Goal: Task Accomplishment & Management: Manage account settings

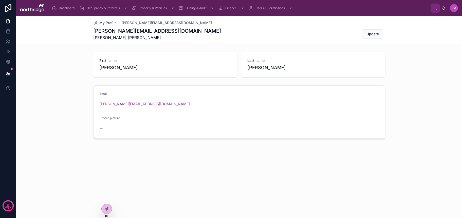
click at [106, 206] on div at bounding box center [107, 209] width 10 height 10
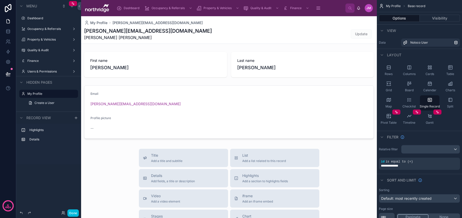
click at [148, 119] on div at bounding box center [229, 193] width 296 height 354
click at [179, 118] on div at bounding box center [229, 111] width 296 height 57
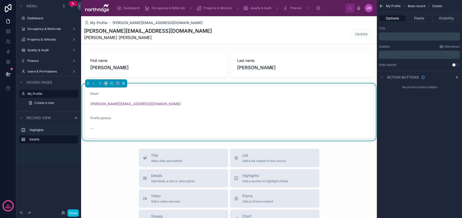
click at [417, 19] on button "Fields" at bounding box center [419, 18] width 27 height 7
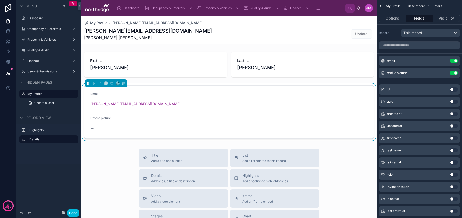
click at [455, 74] on button "Use setting" at bounding box center [454, 73] width 8 height 4
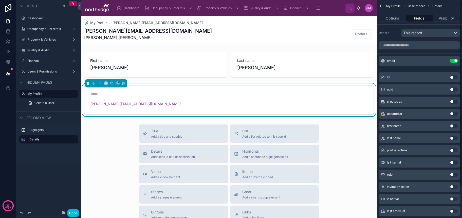
click at [396, 19] on button "Options" at bounding box center [392, 18] width 27 height 7
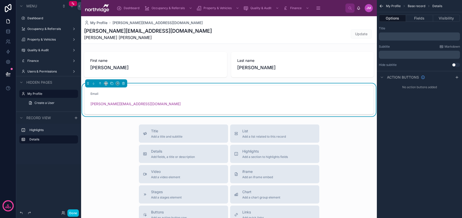
click at [181, 37] on div "[PERSON_NAME][EMAIL_ADDRESS][DOMAIN_NAME] [PERSON_NAME] [PERSON_NAME] Update" at bounding box center [229, 33] width 290 height 13
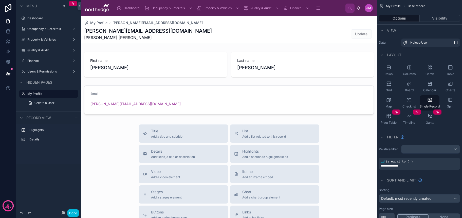
click at [75, 213] on button "Done" at bounding box center [72, 212] width 11 height 7
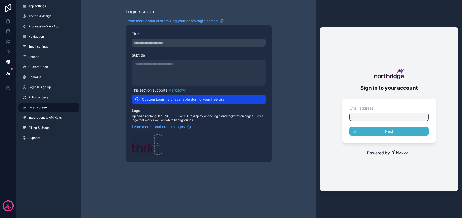
click at [199, 69] on div "scrollable content" at bounding box center [199, 73] width 134 height 26
click at [36, 118] on span "Integrations & API Keys" at bounding box center [44, 118] width 33 height 4
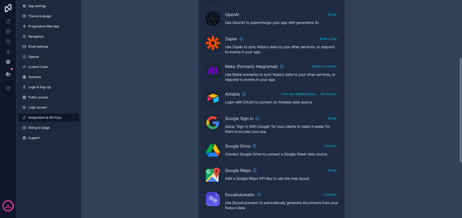
scroll to position [120, 0]
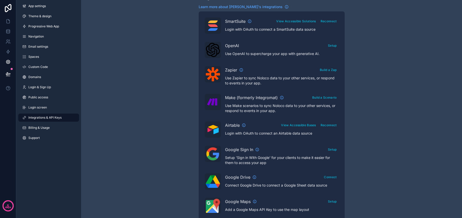
click at [31, 47] on span "Email settings" at bounding box center [38, 47] width 20 height 4
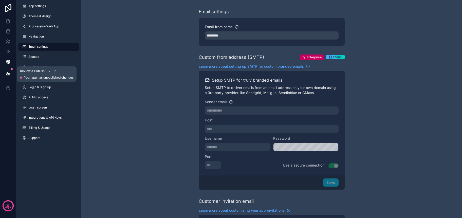
click at [6, 76] on icon at bounding box center [8, 74] width 5 height 5
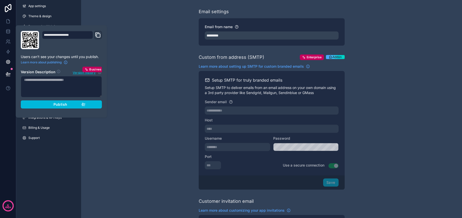
click at [58, 83] on textarea at bounding box center [61, 86] width 81 height 21
type textarea "***"
click at [71, 105] on div "Publish" at bounding box center [61, 104] width 48 height 5
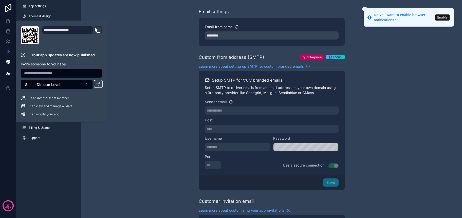
click at [77, 85] on button "Senior Director Level" at bounding box center [57, 85] width 72 height 10
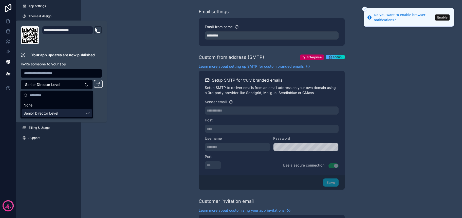
click at [99, 109] on div "is an internal team member can view and manage all data can modify your app" at bounding box center [61, 106] width 81 height 21
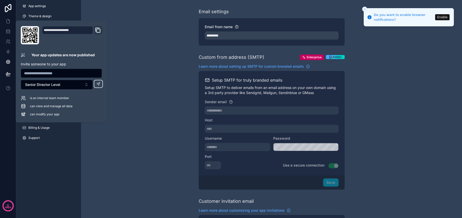
click at [438, 17] on button "Enable" at bounding box center [442, 17] width 14 height 6
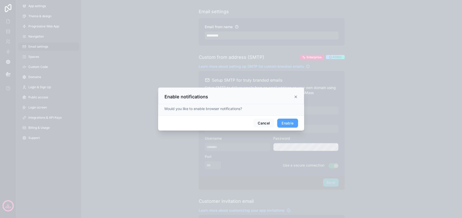
click at [291, 122] on button "Enable" at bounding box center [287, 123] width 21 height 9
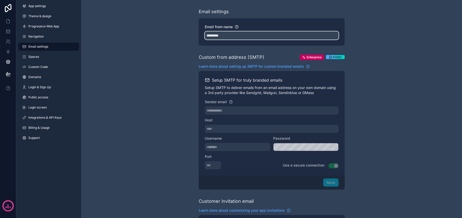
click at [233, 38] on input "*********" at bounding box center [272, 35] width 134 height 8
type input "**********"
click at [190, 62] on div "**********" at bounding box center [271, 207] width 381 height 415
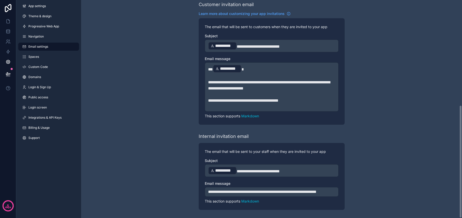
scroll to position [203, 0]
click at [238, 169] on span "**********" at bounding box center [258, 171] width 43 height 4
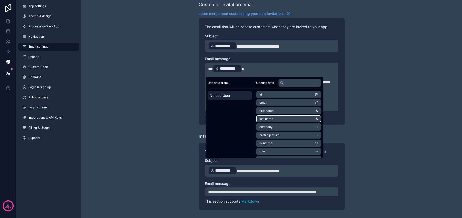
click at [276, 118] on li "last name" at bounding box center [288, 118] width 65 height 7
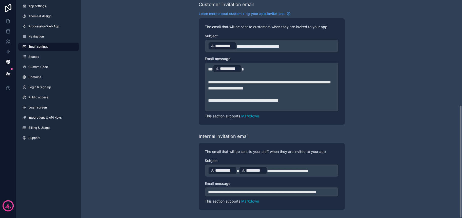
click at [291, 169] on span "**********" at bounding box center [288, 171] width 42 height 4
click at [269, 169] on span "**********" at bounding box center [288, 171] width 42 height 4
click at [333, 166] on p "**********" at bounding box center [271, 170] width 127 height 9
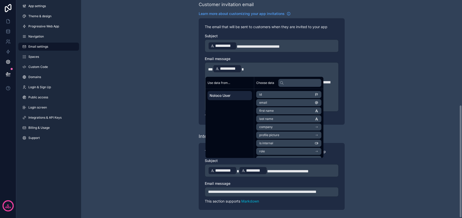
scroll to position [202, 0]
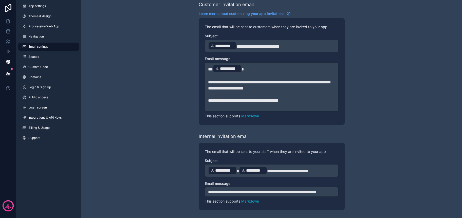
click at [233, 192] on p "**********" at bounding box center [271, 192] width 127 height 6
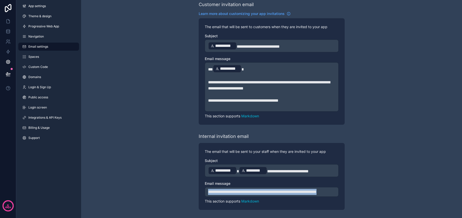
drag, startPoint x: 225, startPoint y: 193, endPoint x: 206, endPoint y: 184, distance: 20.4
click at [206, 187] on div "**********" at bounding box center [272, 192] width 134 height 10
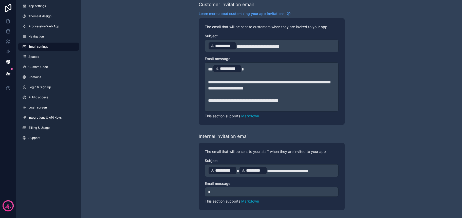
scroll to position [197, 0]
click at [241, 193] on p "****" at bounding box center [271, 192] width 127 height 6
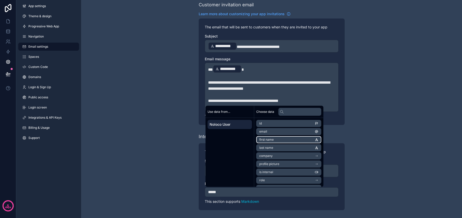
click at [273, 140] on span "first name" at bounding box center [266, 140] width 14 height 4
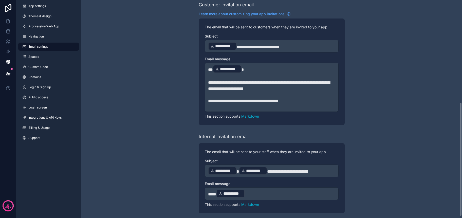
click at [258, 192] on p "**********" at bounding box center [271, 193] width 127 height 9
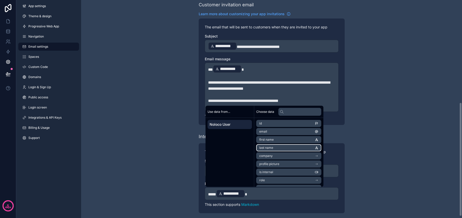
click at [275, 148] on li "last name" at bounding box center [288, 147] width 65 height 7
click at [288, 193] on p "**********" at bounding box center [271, 193] width 127 height 9
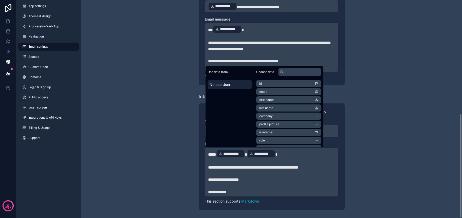
scroll to position [236, 0]
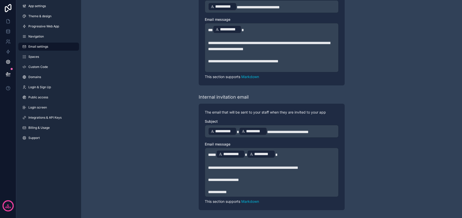
click at [9, 39] on icon at bounding box center [8, 41] width 5 height 5
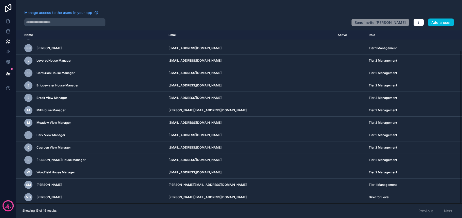
scroll to position [23, 0]
click at [342, 199] on td "scrollable content" at bounding box center [350, 197] width 31 height 12
click at [421, 24] on button "button" at bounding box center [419, 23] width 11 height 8
click at [420, 23] on icon "button" at bounding box center [419, 22] width 4 height 4
click at [58, 198] on span "Michelle Donaghey" at bounding box center [49, 197] width 25 height 4
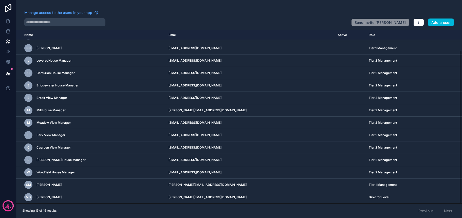
click at [185, 197] on td "m.donaghey@northridge.uk" at bounding box center [250, 197] width 169 height 12
click at [0, 0] on icon "scrollable content" at bounding box center [0, 0] width 0 height 0
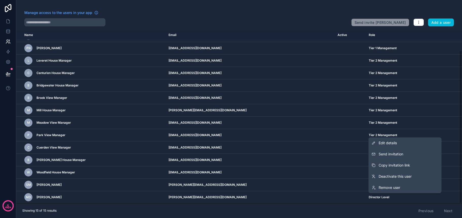
click at [391, 154] on span "Send invitation" at bounding box center [391, 154] width 25 height 5
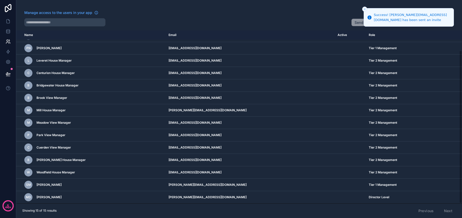
click at [270, 23] on div at bounding box center [185, 22] width 323 height 8
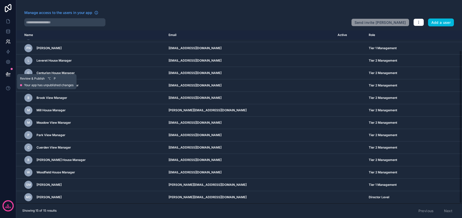
click at [9, 75] on icon at bounding box center [8, 74] width 5 height 5
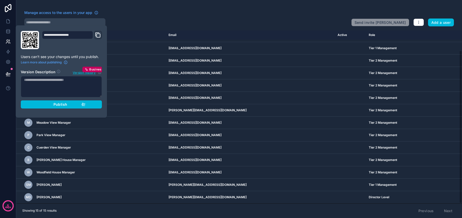
click at [52, 86] on textarea at bounding box center [61, 86] width 81 height 21
type textarea "***"
click at [54, 107] on button "Publish" at bounding box center [61, 104] width 81 height 8
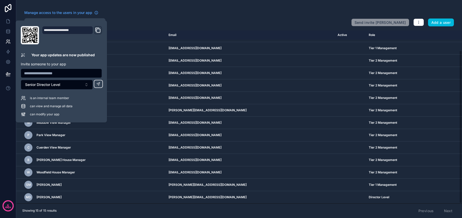
click at [159, 13] on div "Manage access to the users in your app" at bounding box center [185, 14] width 323 height 8
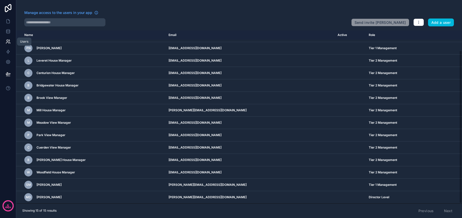
click at [11, 42] on link at bounding box center [8, 42] width 16 height 10
click at [10, 32] on icon at bounding box center [7, 32] width 3 height 2
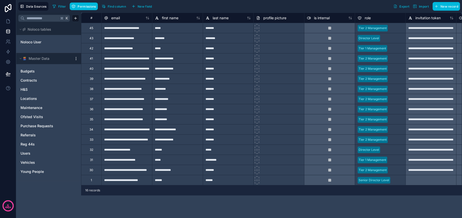
click at [396, 29] on div at bounding box center [396, 28] width 13 height 5
click at [400, 29] on div at bounding box center [396, 28] width 13 height 5
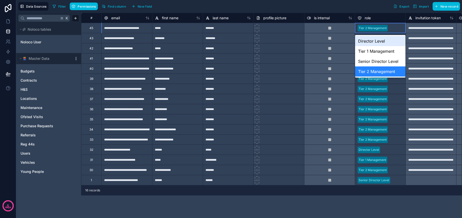
click at [380, 43] on div "Director Level" at bounding box center [380, 41] width 50 height 10
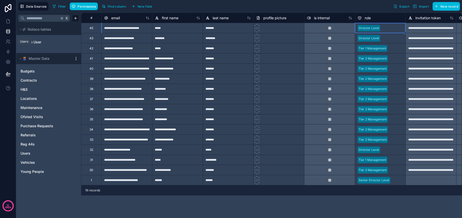
click at [8, 41] on icon at bounding box center [8, 41] width 2 height 2
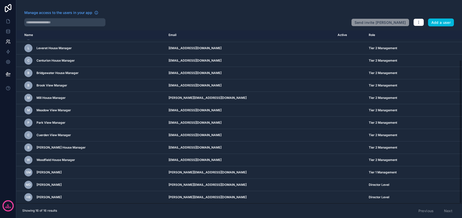
scroll to position [35, 0]
click at [8, 30] on icon at bounding box center [8, 31] width 5 height 5
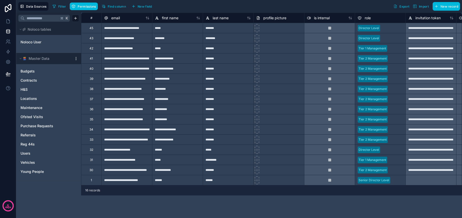
click at [37, 154] on link "Users" at bounding box center [44, 153] width 46 height 5
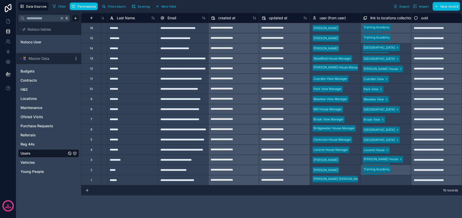
scroll to position [0, 96]
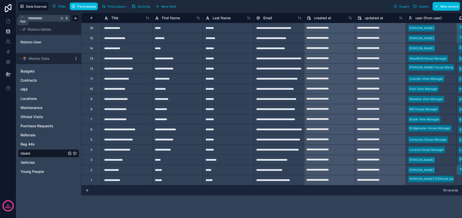
click at [9, 21] on icon at bounding box center [8, 22] width 3 height 4
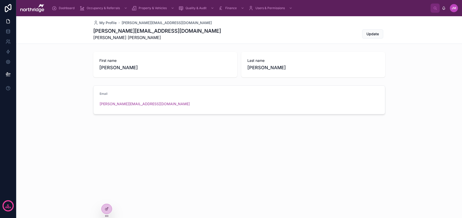
click at [59, 8] on span "Dashboard" at bounding box center [67, 8] width 16 height 4
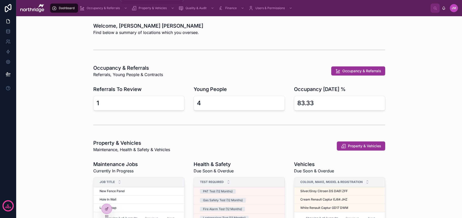
click at [91, 9] on span "Occupancy & Referrals" at bounding box center [103, 8] width 33 height 4
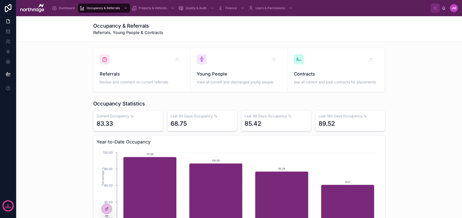
click at [146, 7] on span "Property & Vehicles" at bounding box center [153, 8] width 28 height 4
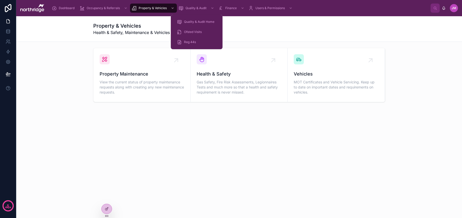
click at [191, 7] on span "Quality & Audit" at bounding box center [196, 8] width 21 height 4
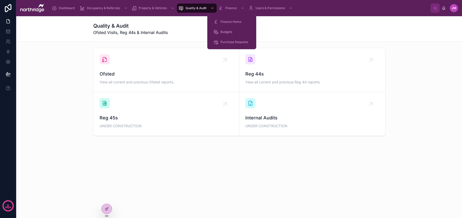
click at [244, 11] on div "scrollable content" at bounding box center [242, 8] width 7 height 8
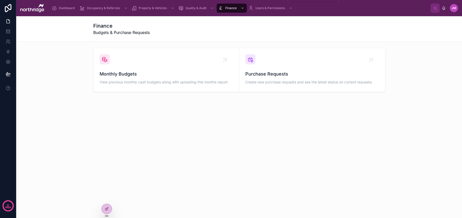
click at [284, 9] on span "Users & Permissions" at bounding box center [270, 8] width 29 height 4
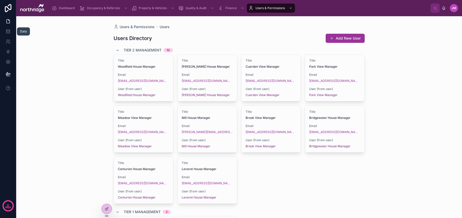
click at [10, 32] on icon at bounding box center [8, 31] width 5 height 5
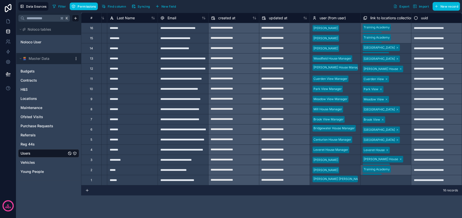
scroll to position [0, 96]
click at [374, 9] on div "Filter Permissions Find column Syncing New field Export Import New record" at bounding box center [255, 6] width 410 height 9
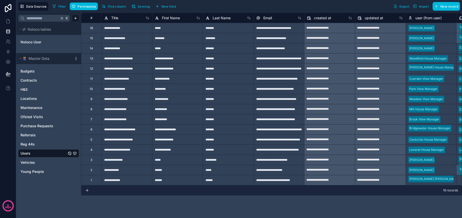
scroll to position [0, 0]
click at [8, 20] on icon at bounding box center [8, 22] width 3 height 4
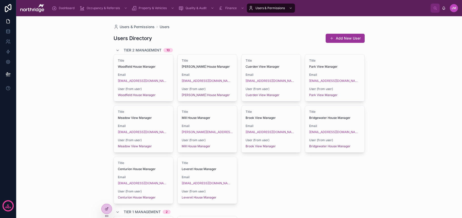
click at [67, 7] on span "Dashboard" at bounding box center [67, 8] width 16 height 4
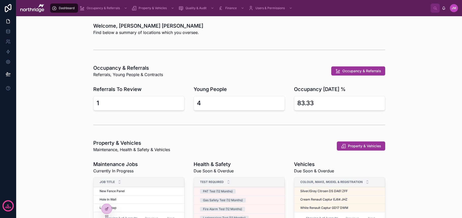
click at [106, 208] on icon at bounding box center [107, 209] width 4 height 4
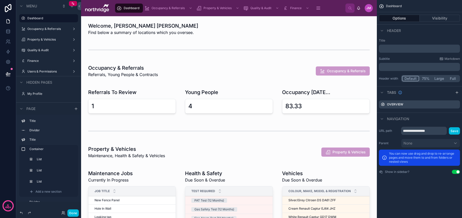
click at [144, 33] on div at bounding box center [229, 28] width 288 height 17
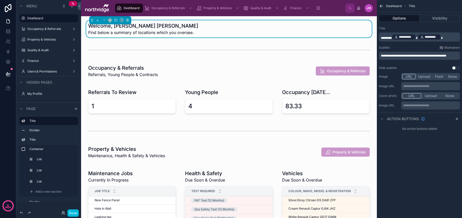
click at [430, 55] on span "**********" at bounding box center [413, 55] width 65 height 3
click at [424, 44] on div "**********" at bounding box center [419, 48] width 85 height 48
click at [74, 214] on button "Done" at bounding box center [72, 212] width 11 height 7
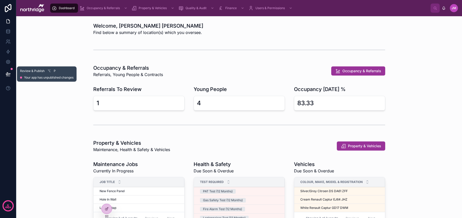
click at [8, 75] on icon at bounding box center [8, 74] width 4 height 3
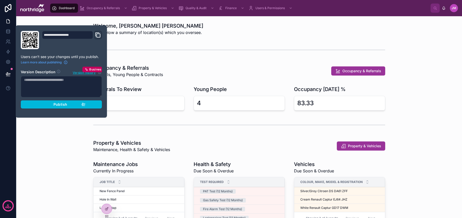
click at [58, 106] on span "Publish" at bounding box center [61, 104] width 14 height 5
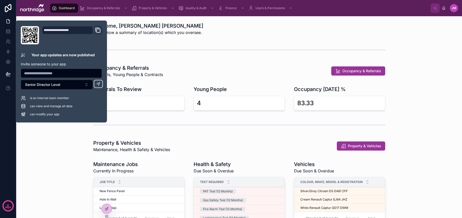
click at [68, 133] on div at bounding box center [239, 125] width 438 height 17
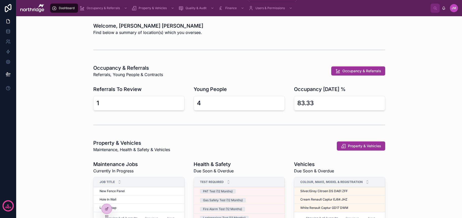
click at [229, 7] on span "Finance" at bounding box center [230, 8] width 11 height 4
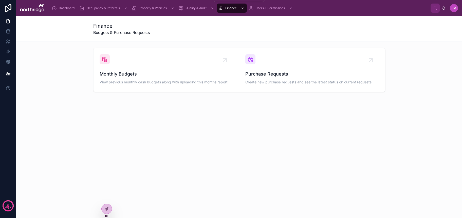
click at [199, 9] on span "Quality & Audit" at bounding box center [196, 8] width 21 height 4
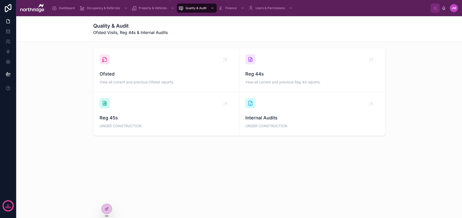
click at [165, 8] on span "Property & Vehicles" at bounding box center [153, 8] width 28 height 4
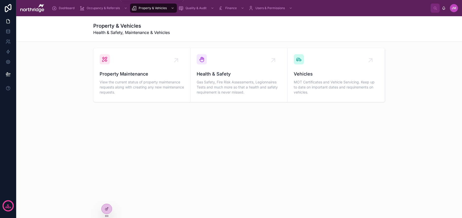
click at [103, 5] on div "Occupancy & Referrals" at bounding box center [104, 8] width 49 height 8
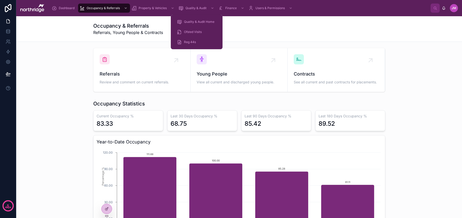
click at [191, 9] on span "Quality & Audit" at bounding box center [196, 8] width 21 height 4
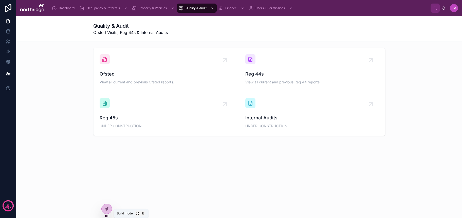
click at [109, 210] on icon at bounding box center [107, 209] width 4 height 4
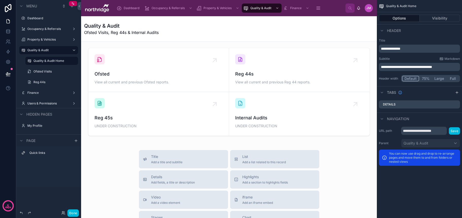
click at [129, 26] on h1 "Quality & Audit" at bounding box center [121, 25] width 75 height 7
click at [130, 31] on span "Ofsted Visits, Reg 44s & Internal Audits" at bounding box center [121, 32] width 75 height 6
click at [417, 68] on span "**********" at bounding box center [406, 67] width 51 height 4
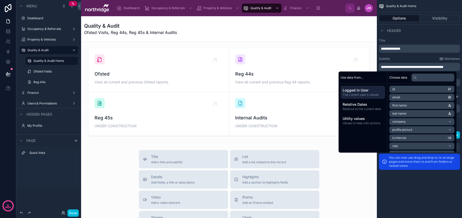
click at [412, 39] on label "Title" at bounding box center [419, 41] width 81 height 4
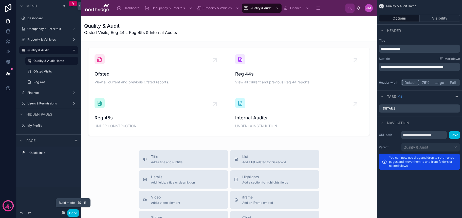
click at [74, 211] on button "Done" at bounding box center [72, 212] width 11 height 7
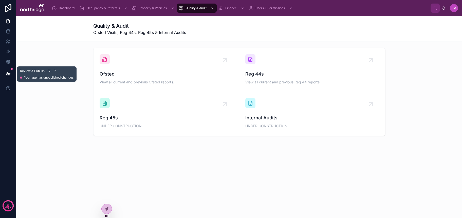
click at [11, 74] on button at bounding box center [8, 74] width 11 height 14
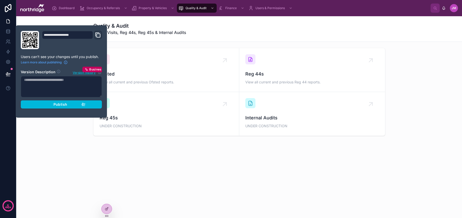
click at [58, 105] on span "Publish" at bounding box center [61, 104] width 14 height 5
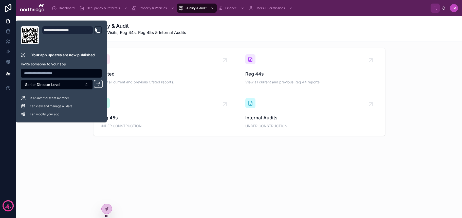
click at [58, 133] on div "Ofsted View all current and previous Ofsted reports. Reg 44s View all current a…" at bounding box center [239, 92] width 438 height 92
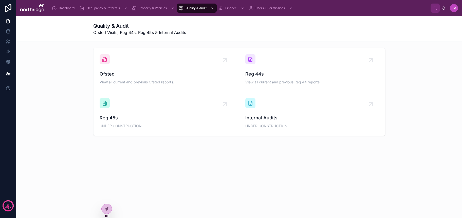
click at [255, 29] on div "Quality & Audit Ofsted Visits, Reg 44s, Reg 45s & Internal Audits" at bounding box center [239, 28] width 292 height 13
click at [235, 7] on span "Finance" at bounding box center [230, 8] width 11 height 4
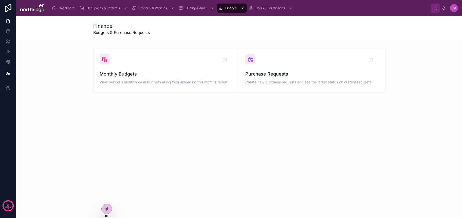
click at [414, 49] on div "Monthly Budgets View previous monthly cash budgets along with uploading this mo…" at bounding box center [239, 70] width 438 height 48
click at [68, 9] on span "Dashboard" at bounding box center [67, 8] width 16 height 4
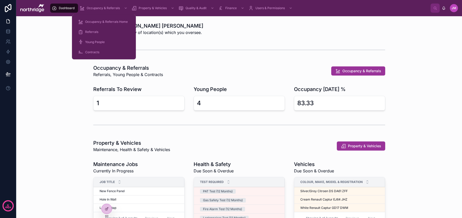
click at [113, 21] on span "Occupancy & Referrals Home" at bounding box center [106, 22] width 43 height 4
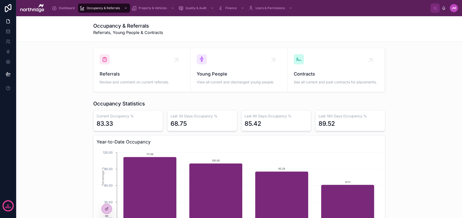
click at [212, 35] on div "Occupancy & Referrals Referrals, Young People & Contracts" at bounding box center [239, 28] width 292 height 13
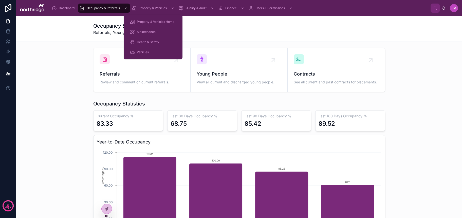
click at [152, 21] on span "Property & Vehicles Home" at bounding box center [156, 22] width 38 height 4
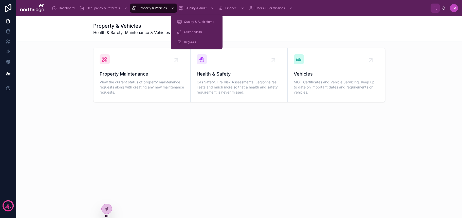
click at [193, 21] on span "Quality & Audit Home" at bounding box center [199, 22] width 30 height 4
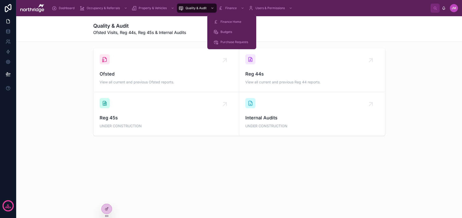
click at [230, 20] on span "Finance Home" at bounding box center [231, 22] width 21 height 4
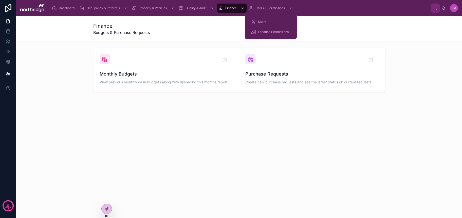
click at [264, 20] on span "Users" at bounding box center [262, 22] width 8 height 4
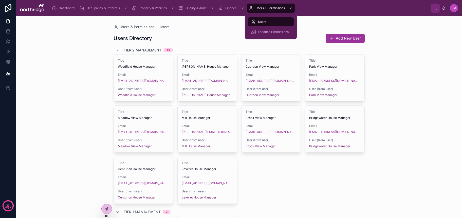
click at [270, 31] on span "Location Permissions" at bounding box center [273, 32] width 31 height 4
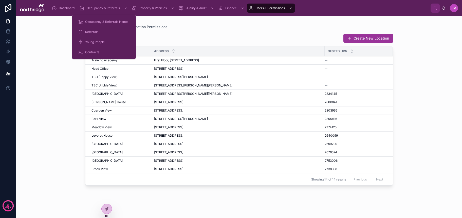
click at [90, 20] on span "Occupancy & Referrals Home" at bounding box center [106, 22] width 43 height 4
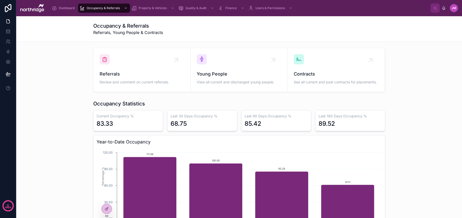
click at [69, 11] on div "Dashboard" at bounding box center [64, 8] width 25 height 8
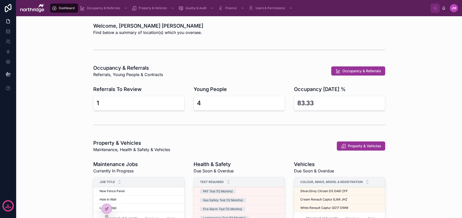
drag, startPoint x: 279, startPoint y: 36, endPoint x: 272, endPoint y: 37, distance: 7.9
click at [276, 37] on div "Welcome, Jonson Miller Find below a summary of location(s) which you oversee." at bounding box center [239, 28] width 438 height 17
